Goal: Information Seeking & Learning: Learn about a topic

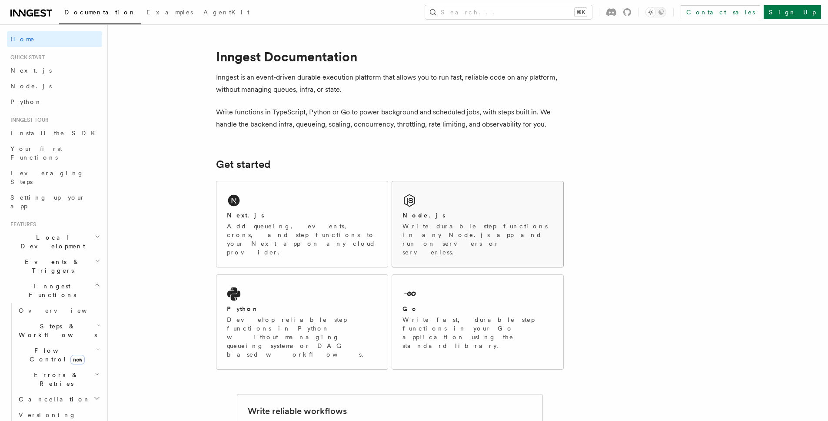
click at [417, 224] on p "Write durable step functions in any Node.js app and run on servers or serverles…" at bounding box center [478, 239] width 150 height 35
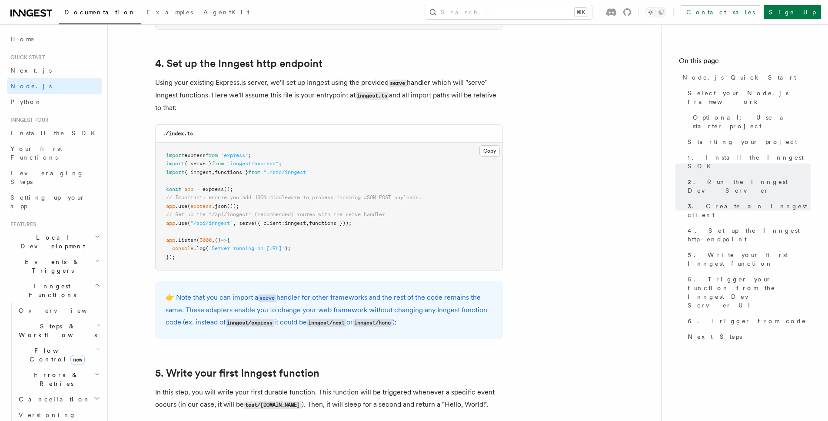
scroll to position [1297, 0]
click at [35, 133] on span "Install the SDK" at bounding box center [55, 133] width 90 height 7
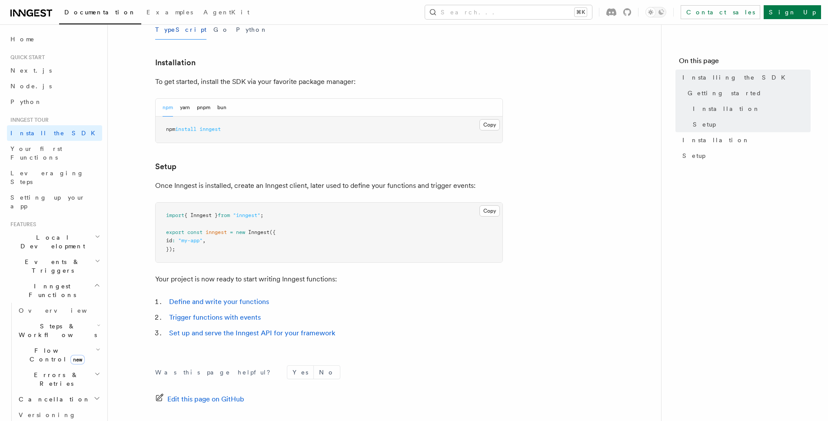
scroll to position [243, 0]
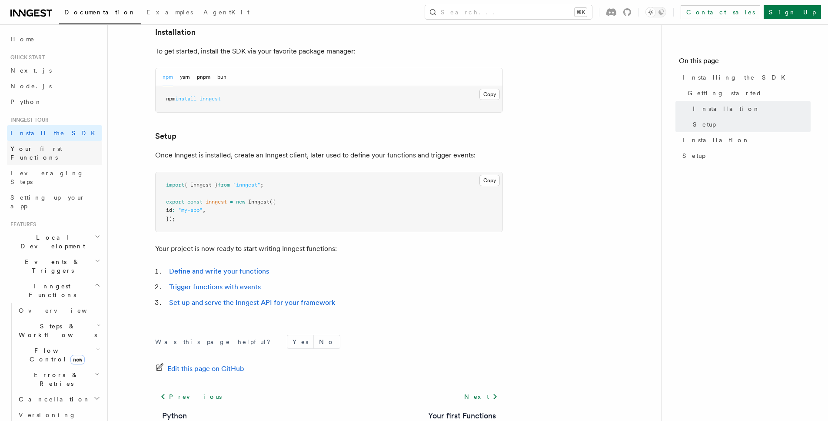
click at [38, 154] on link "Your first Functions" at bounding box center [54, 153] width 95 height 24
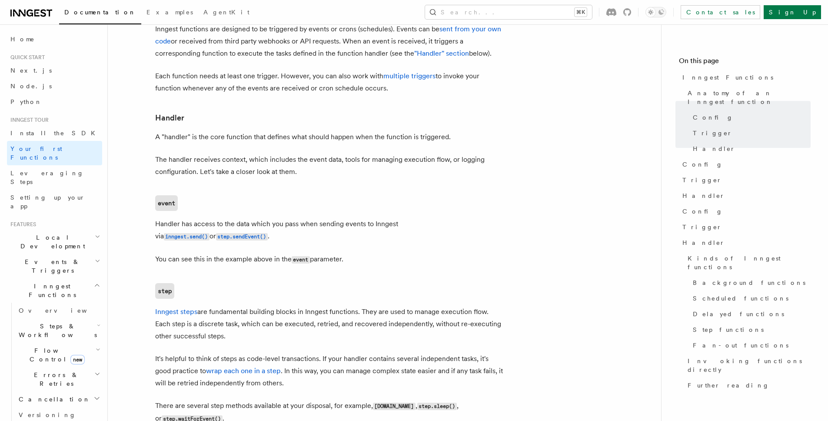
scroll to position [977, 0]
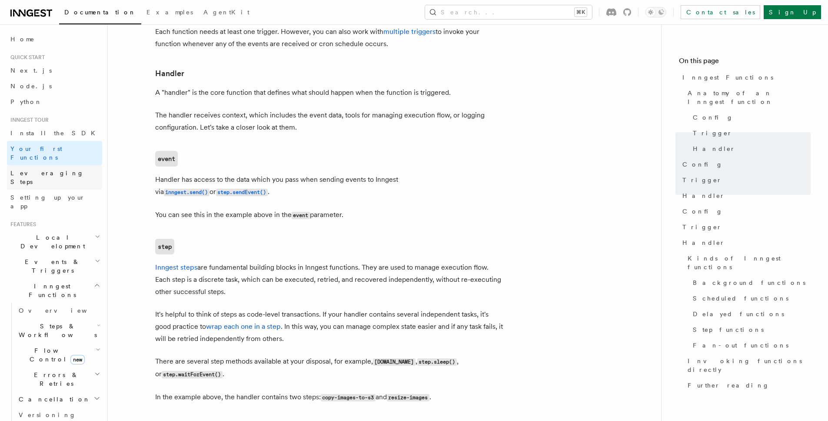
click at [50, 169] on span "Leveraging Steps" at bounding box center [56, 177] width 92 height 17
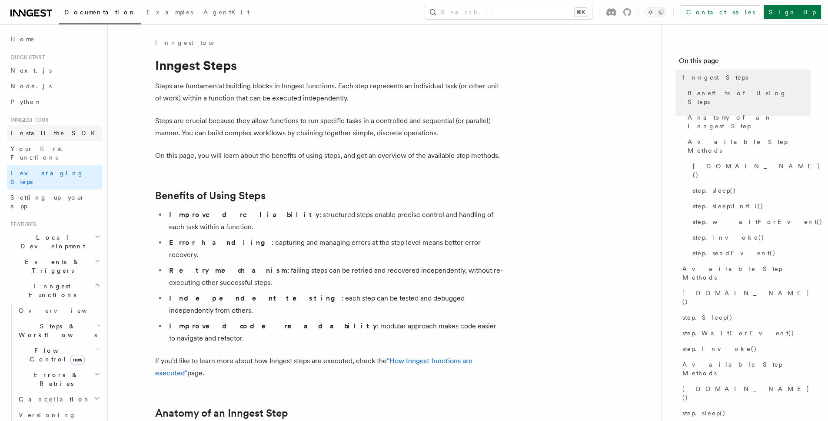
click at [48, 130] on span "Install the SDK" at bounding box center [55, 133] width 90 height 7
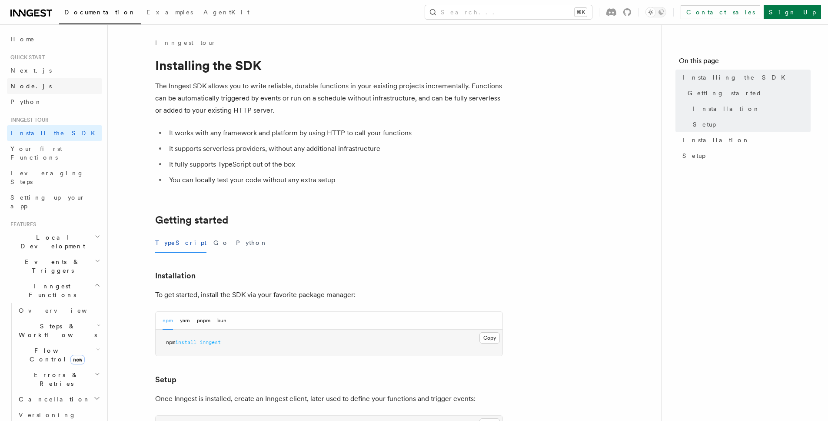
click at [40, 81] on link "Node.js" at bounding box center [54, 86] width 95 height 16
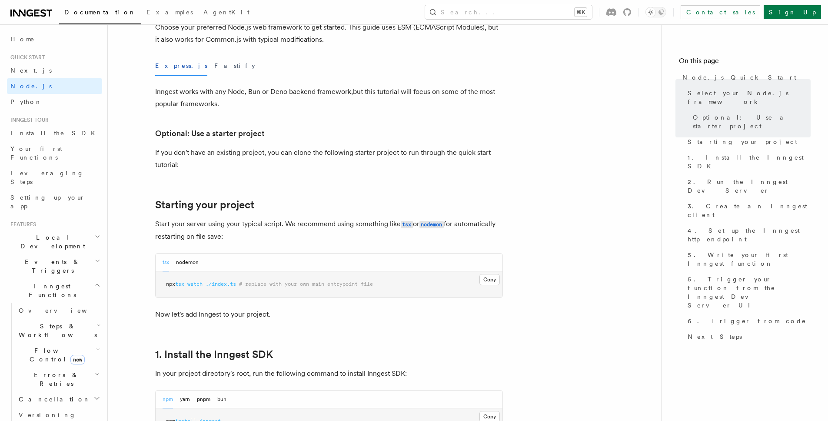
scroll to position [253, 0]
click at [214, 69] on button "Fastify" at bounding box center [234, 65] width 41 height 20
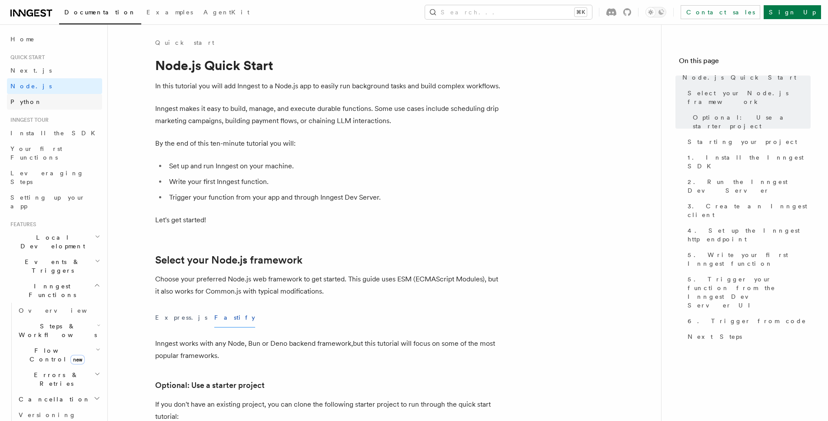
click at [37, 105] on link "Python" at bounding box center [54, 102] width 95 height 16
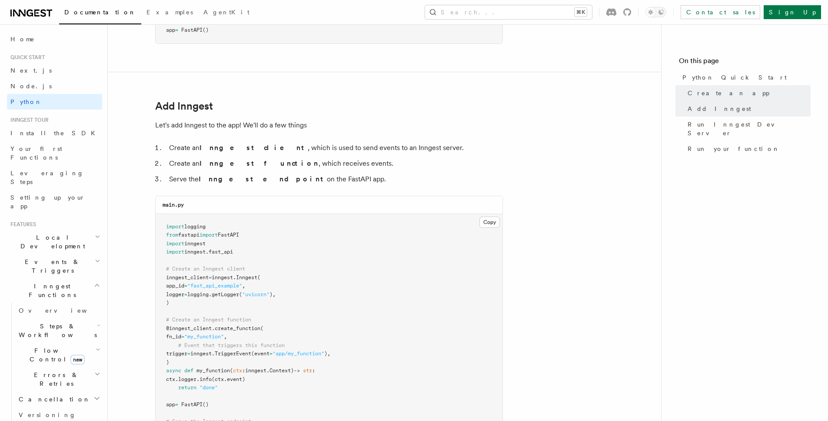
scroll to position [564, 0]
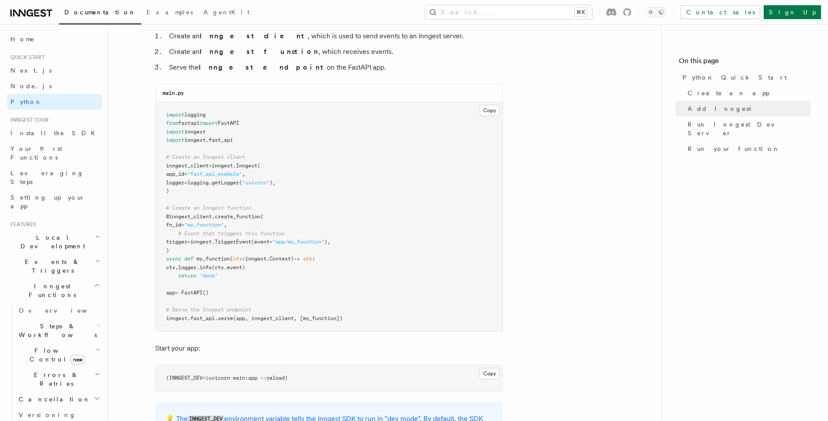
click at [216, 193] on pre "import logging from fastapi import FastAPI import inngest import inngest . fast…" at bounding box center [329, 217] width 347 height 230
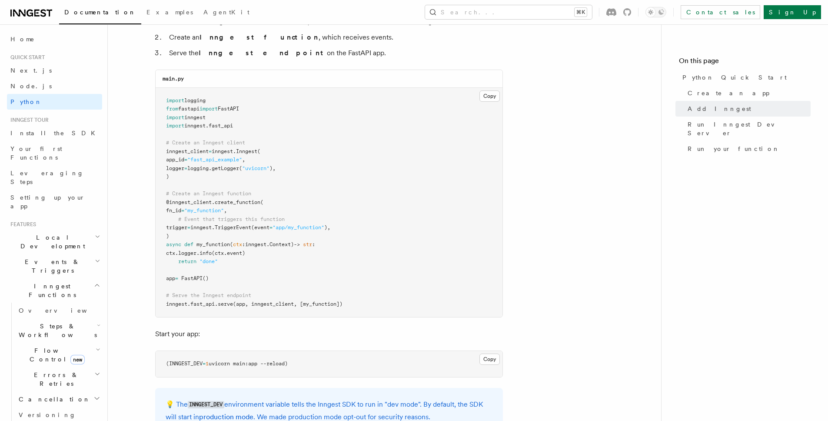
scroll to position [583, 0]
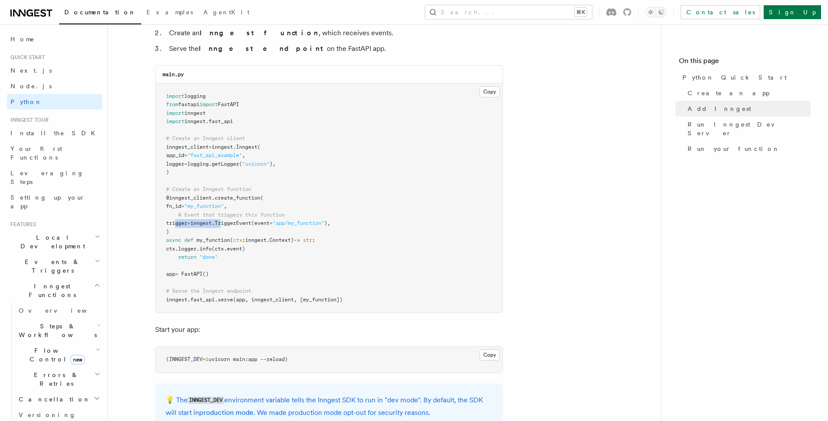
drag, startPoint x: 177, startPoint y: 225, endPoint x: 236, endPoint y: 227, distance: 59.2
click at [236, 227] on pre "import logging from fastapi import FastAPI import inngest import inngest . fast…" at bounding box center [329, 198] width 347 height 230
click at [233, 229] on pre "import logging from fastapi import FastAPI import inngest import inngest . fast…" at bounding box center [329, 198] width 347 height 230
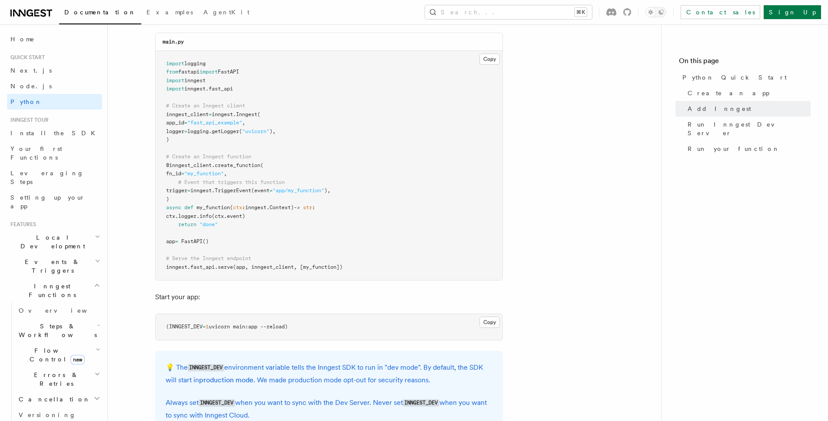
scroll to position [605, 0]
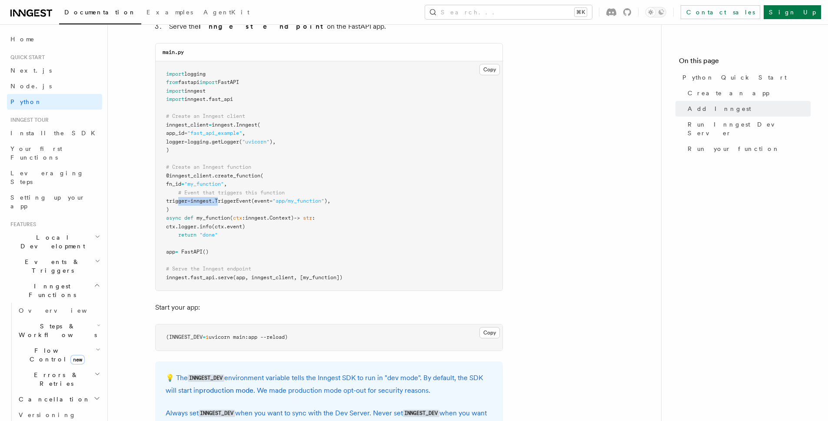
drag, startPoint x: 180, startPoint y: 199, endPoint x: 232, endPoint y: 200, distance: 52.6
click at [232, 200] on span "trigger = inngest. TriggerEvent (event = "app/my_function" )," at bounding box center [248, 201] width 164 height 6
click at [232, 202] on span "TriggerEvent" at bounding box center [233, 201] width 37 height 6
click at [228, 205] on pre "import logging from fastapi import FastAPI import inngest import inngest . fast…" at bounding box center [329, 176] width 347 height 230
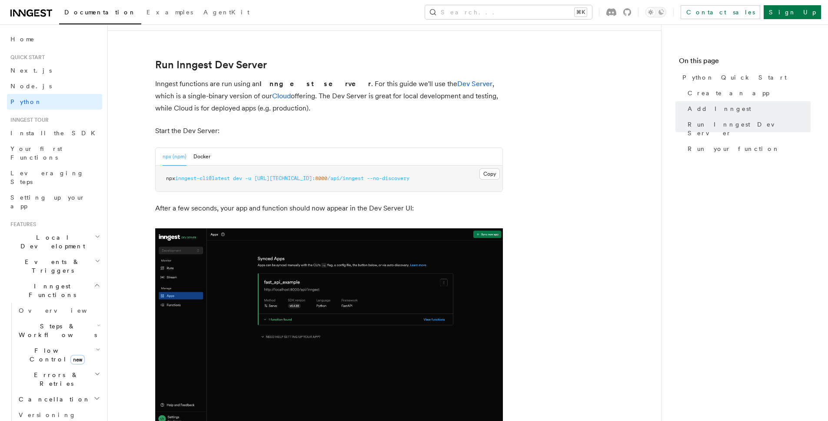
scroll to position [1063, 0]
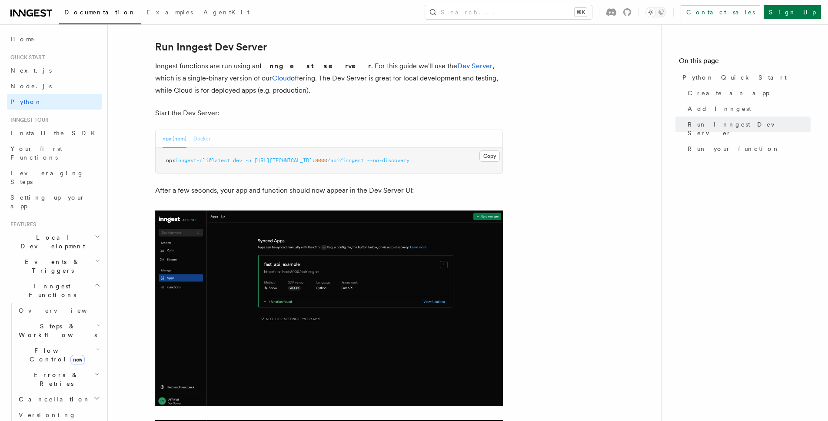
click at [200, 137] on button "Docker" at bounding box center [201, 139] width 17 height 18
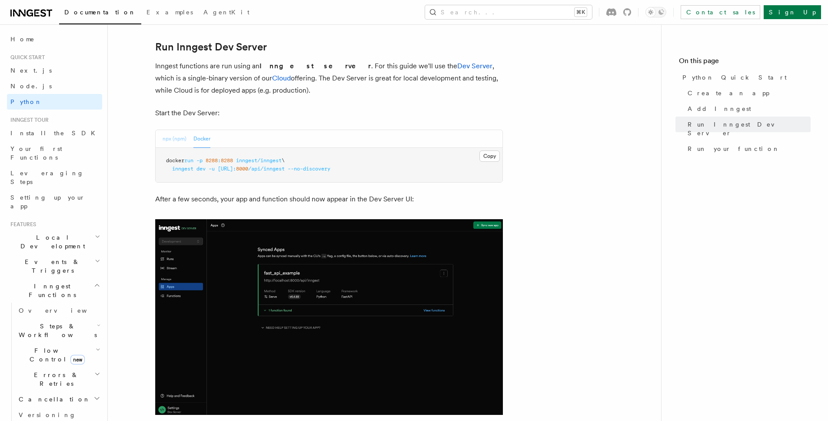
click at [185, 137] on button "npx (npm)" at bounding box center [175, 139] width 24 height 18
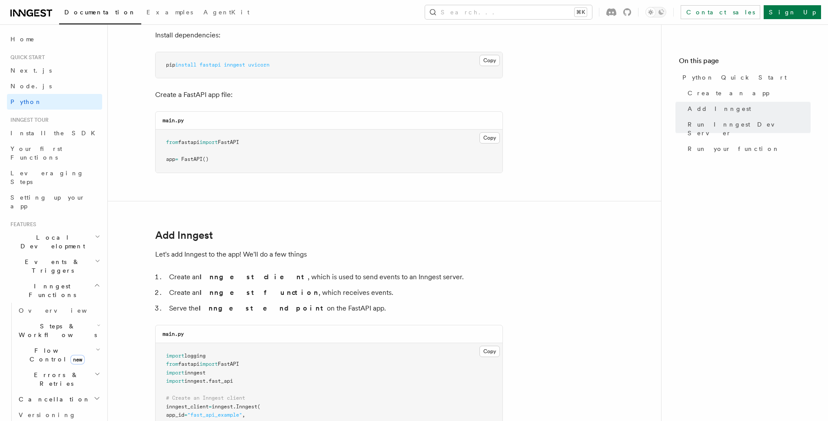
scroll to position [0, 0]
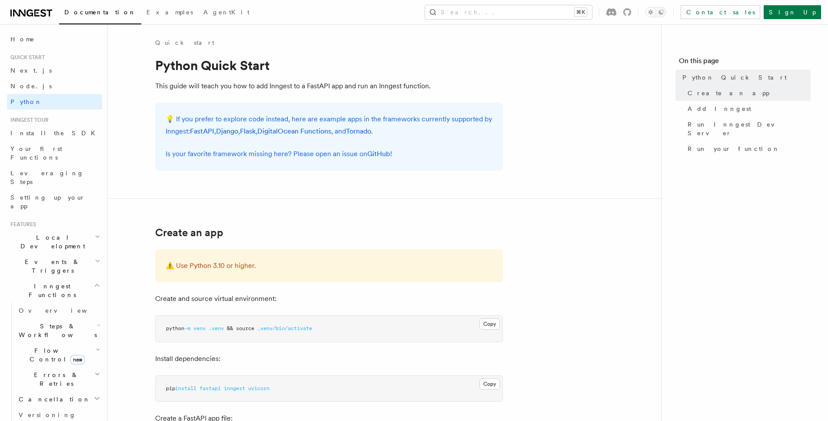
click at [91, 17] on link "Documentation" at bounding box center [100, 14] width 82 height 22
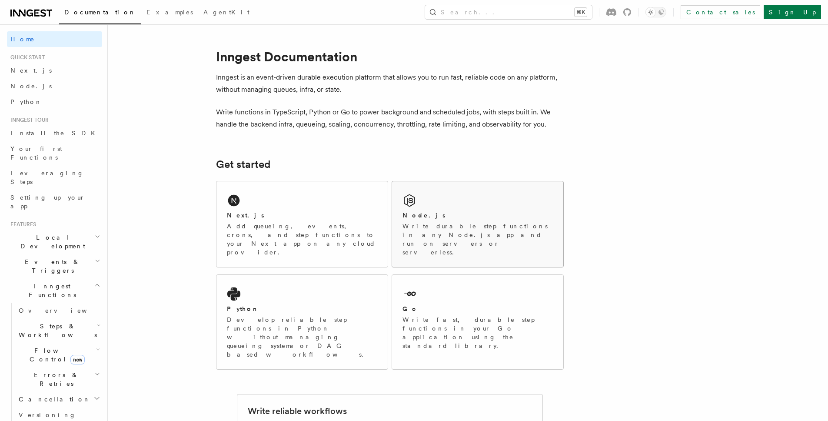
click at [434, 220] on div "Node.js Write durable step functions in any Node.js app and run on servers or s…" at bounding box center [478, 234] width 150 height 46
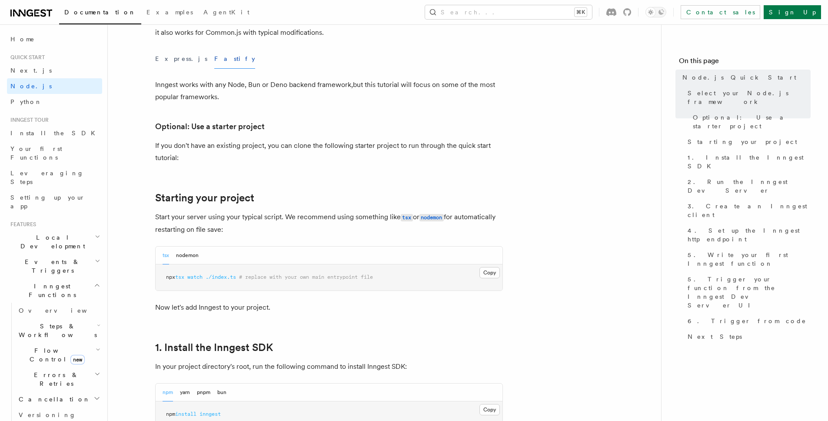
scroll to position [259, 0]
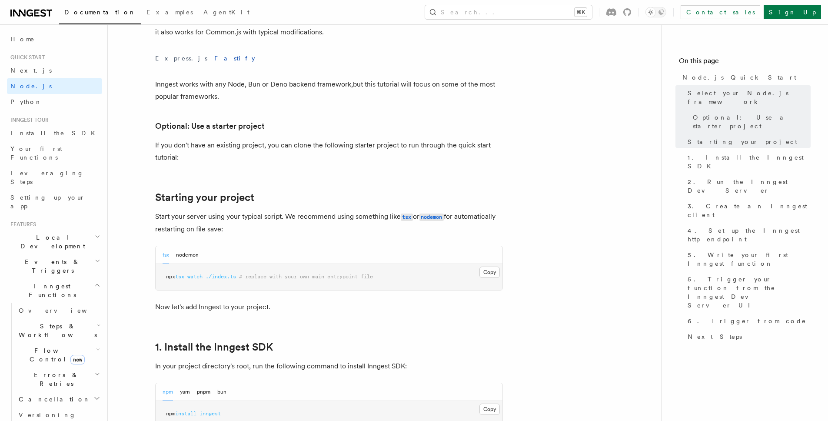
click at [214, 54] on button "Fastify" at bounding box center [234, 59] width 41 height 20
click at [184, 56] on div "Express.js Fastify" at bounding box center [329, 59] width 348 height 20
click at [168, 62] on button "Express.js" at bounding box center [181, 59] width 52 height 20
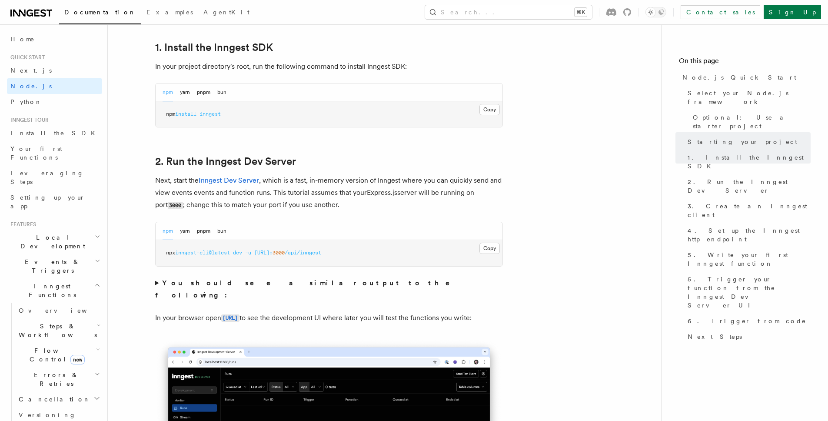
scroll to position [557, 0]
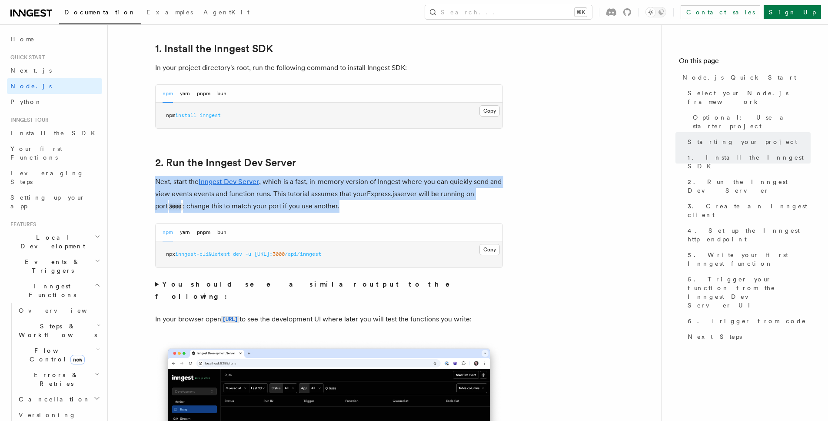
drag, startPoint x: 155, startPoint y: 185, endPoint x: 335, endPoint y: 204, distance: 181.1
click at [335, 204] on p "Next, start the Inngest Dev Server , which is a fast, in-memory version of Inng…" at bounding box center [329, 194] width 348 height 37
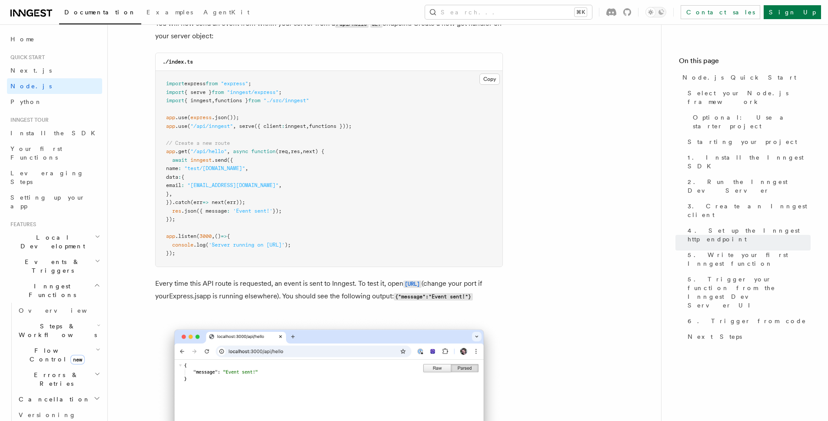
scroll to position [4595, 0]
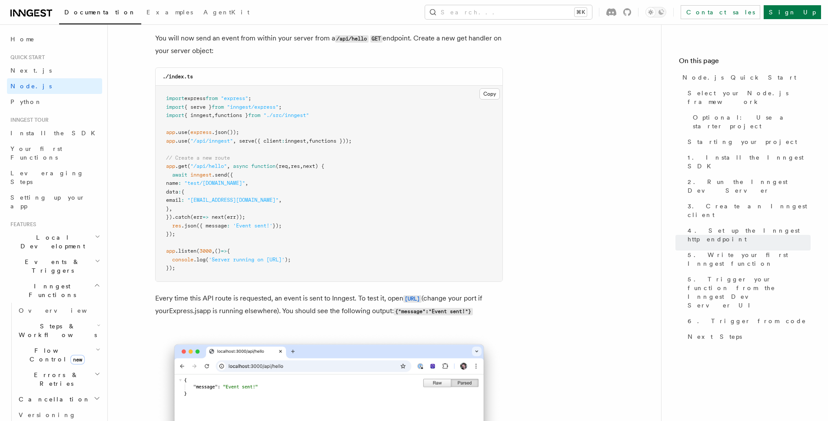
click at [270, 190] on pre "import express from "express" ; import { serve } from "inngest/express" ; impor…" at bounding box center [329, 184] width 347 height 196
drag, startPoint x: 224, startPoint y: 183, endPoint x: 256, endPoint y: 193, distance: 33.7
click at [256, 193] on code "import express from "express" ; import { serve } from "inngest/express" ; impor…" at bounding box center [259, 183] width 186 height 176
click at [244, 218] on pre "import express from "express" ; import { serve } from "inngest/express" ; impor…" at bounding box center [329, 184] width 347 height 196
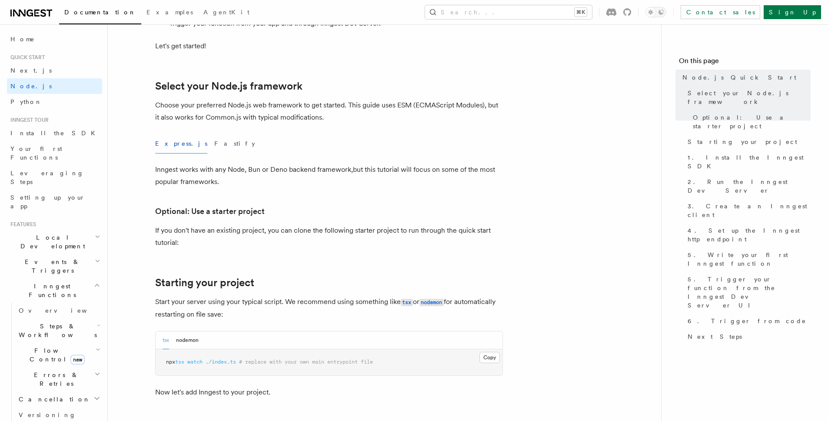
scroll to position [247, 0]
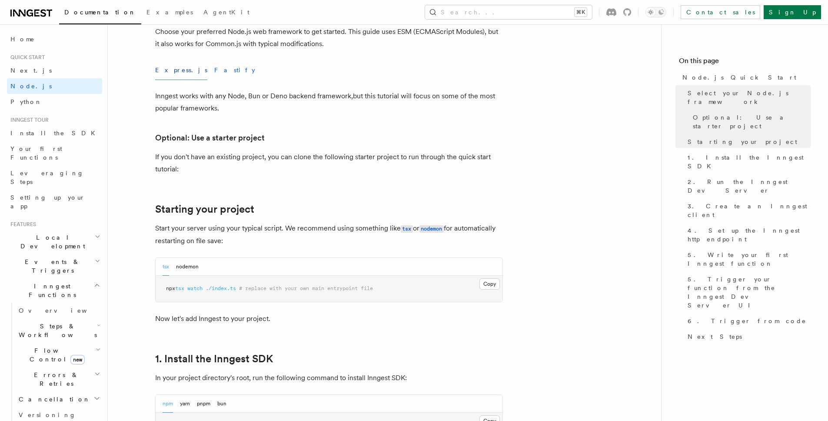
click at [214, 72] on button "Fastify" at bounding box center [234, 70] width 41 height 20
click at [167, 72] on button "Express.js" at bounding box center [181, 70] width 52 height 20
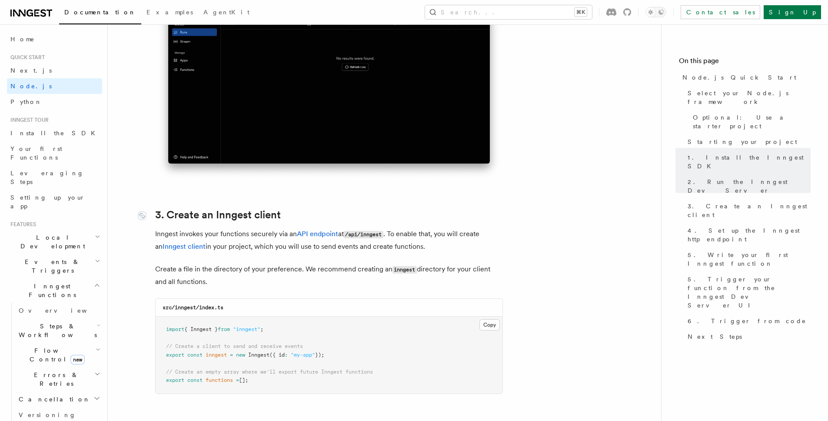
scroll to position [933, 0]
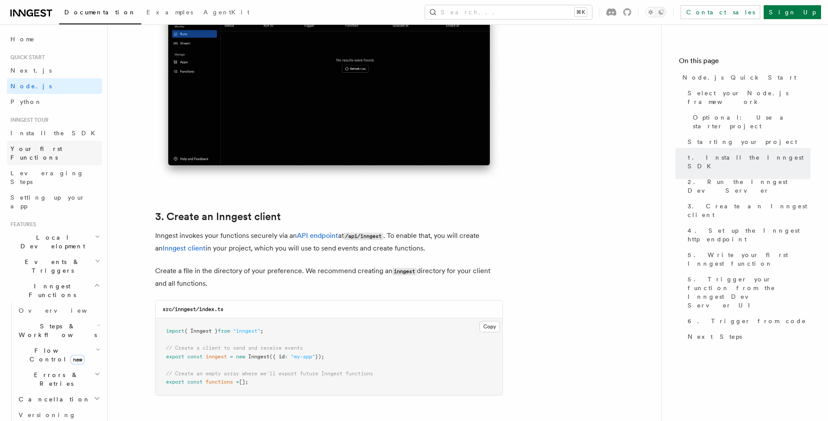
click at [77, 149] on link "Your first Functions" at bounding box center [54, 153] width 95 height 24
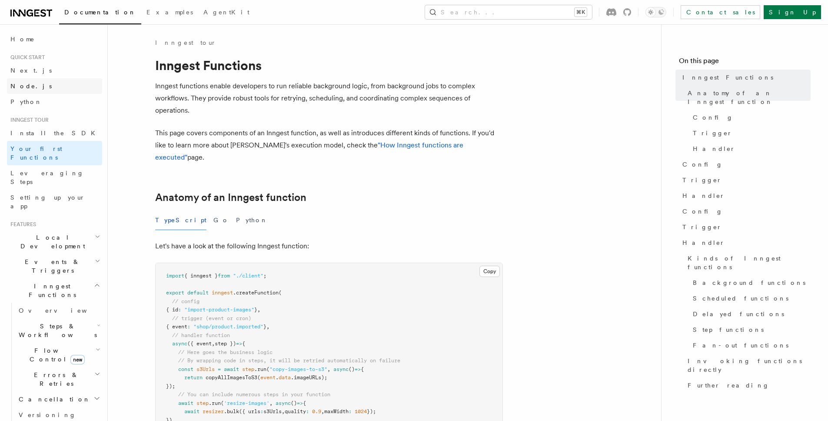
click at [49, 87] on link "Node.js" at bounding box center [54, 86] width 95 height 16
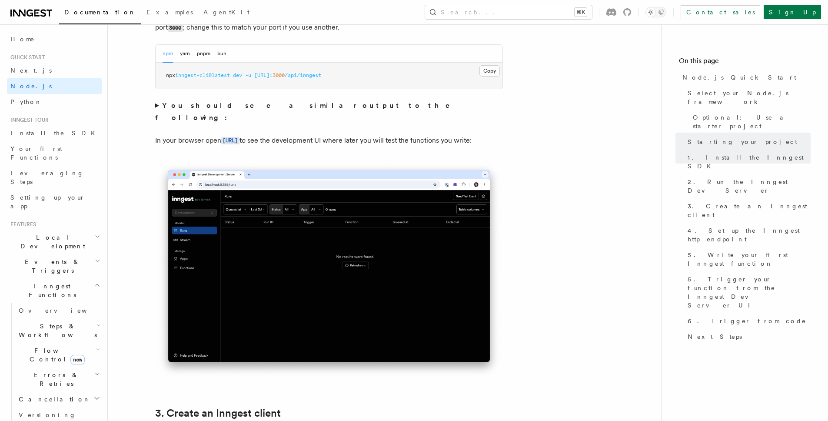
scroll to position [788, 0]
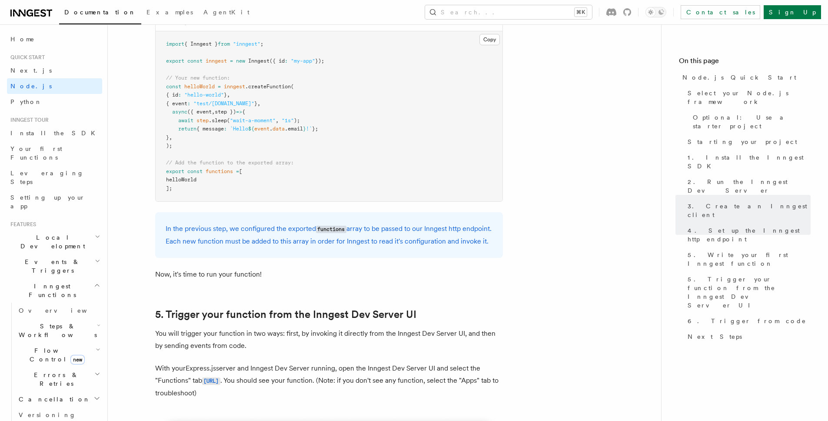
scroll to position [1760, 0]
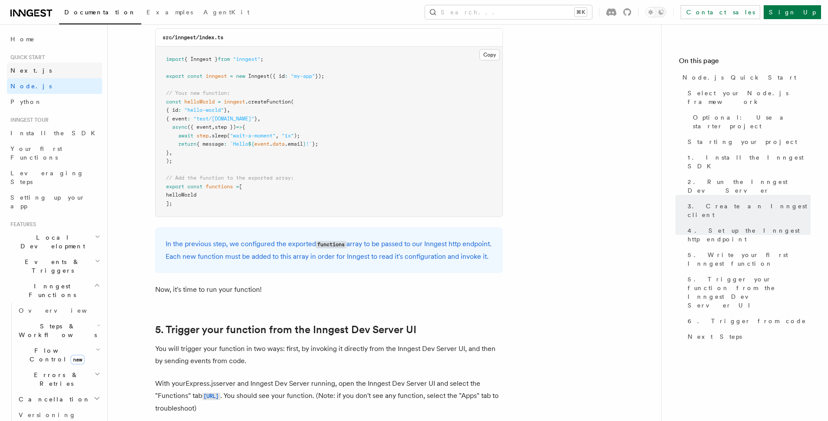
click at [39, 71] on link "Next.js" at bounding box center [54, 71] width 95 height 16
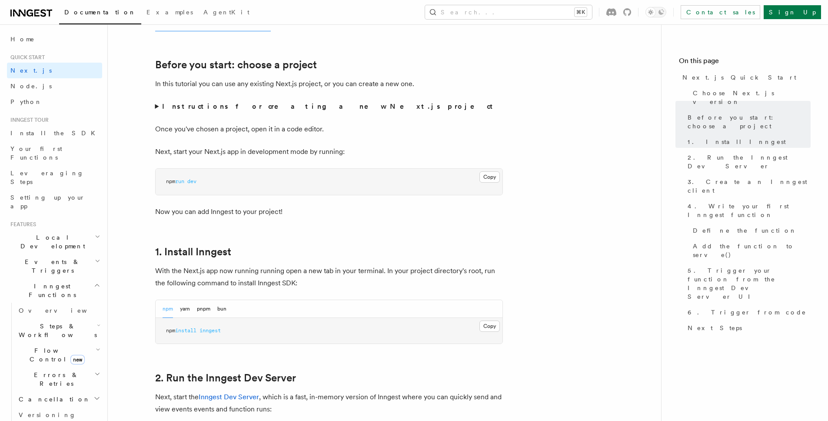
scroll to position [230, 0]
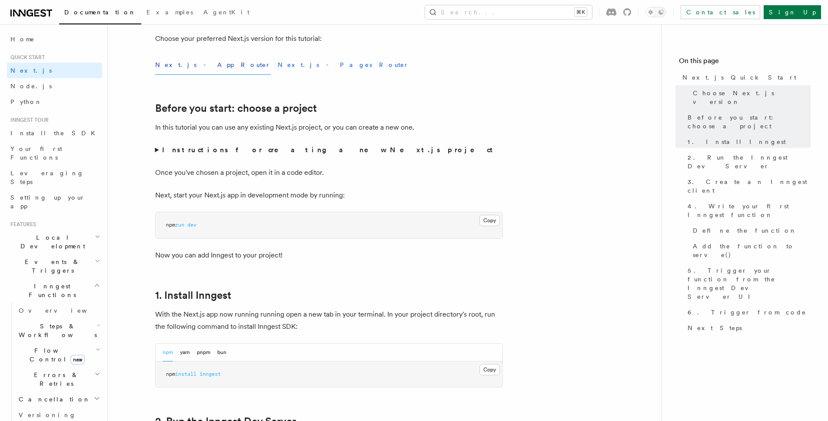
click at [278, 72] on button "Next.js - Pages Router" at bounding box center [343, 65] width 131 height 20
click at [186, 69] on button "Next.js - App Router" at bounding box center [213, 65] width 116 height 20
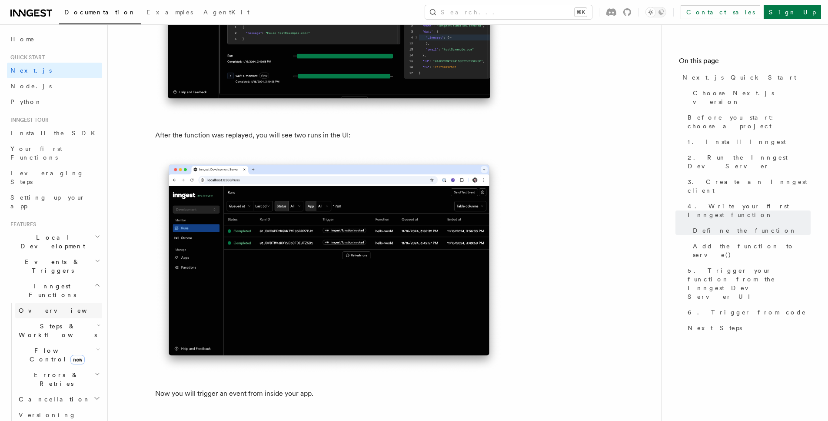
scroll to position [4130, 0]
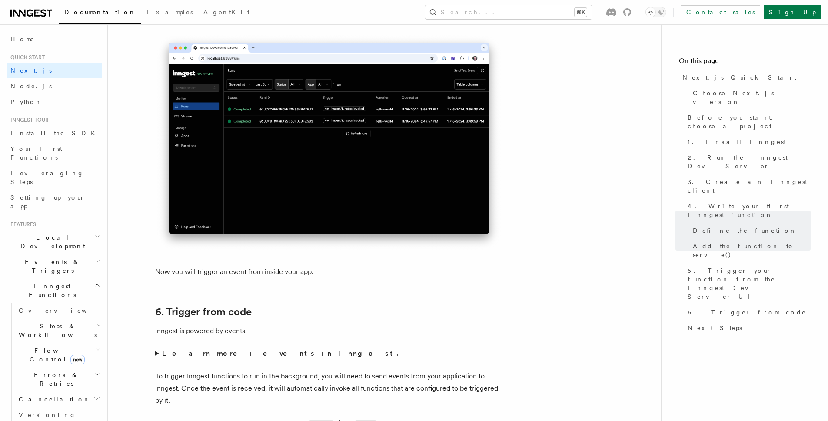
click at [56, 318] on h2 "Steps & Workflows" at bounding box center [58, 330] width 87 height 24
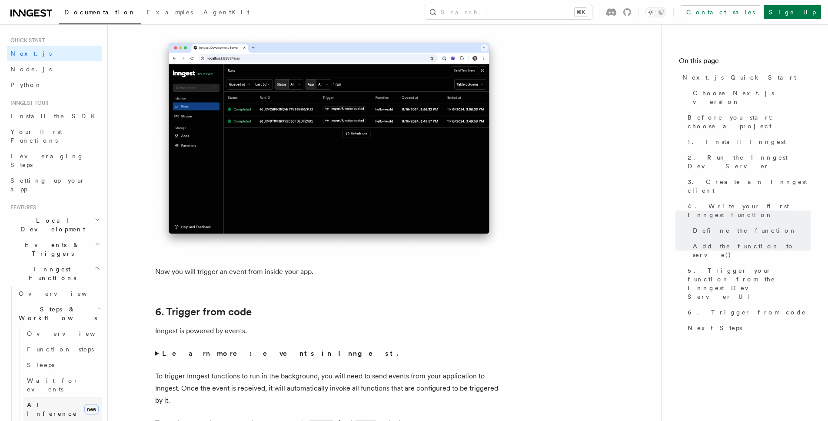
scroll to position [64, 0]
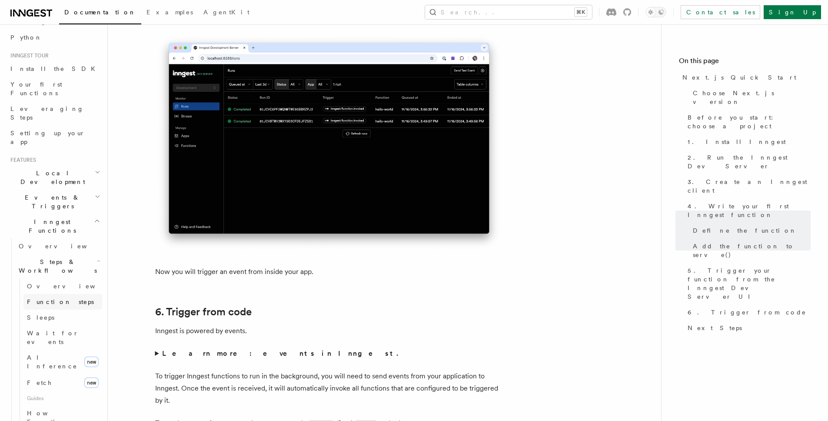
click at [49, 298] on span "Function steps" at bounding box center [60, 301] width 67 height 7
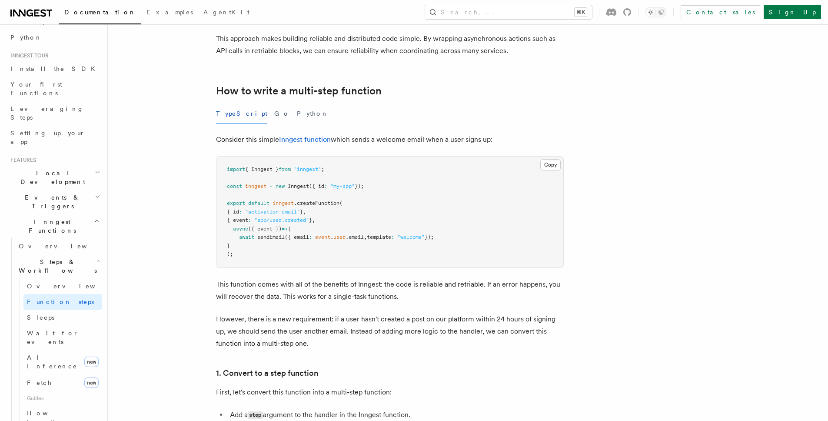
scroll to position [231, 0]
click at [69, 310] on link "Sleeps" at bounding box center [62, 318] width 79 height 16
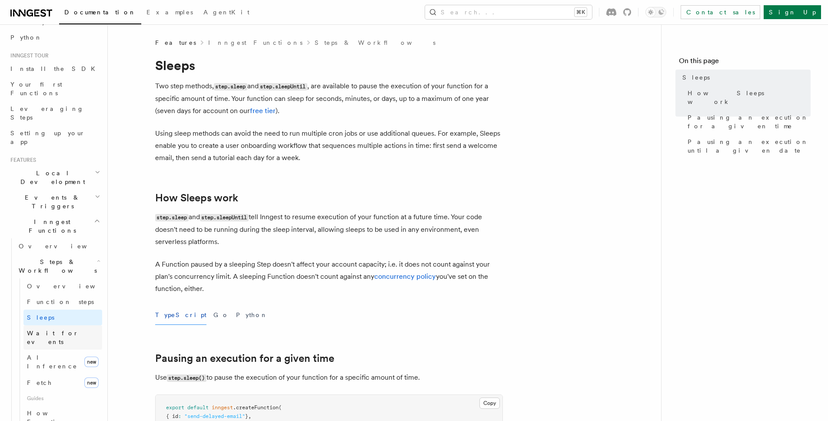
click at [60, 330] on span "Wait for events" at bounding box center [53, 338] width 52 height 16
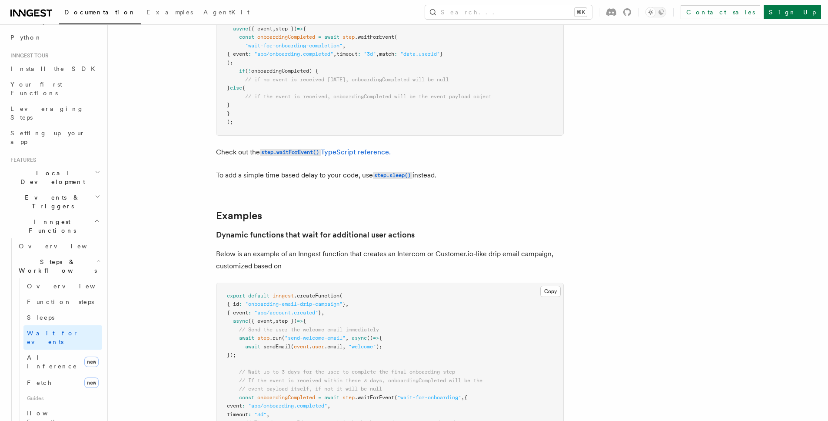
scroll to position [253, 0]
